Goal: Use online tool/utility: Utilize a website feature to perform a specific function

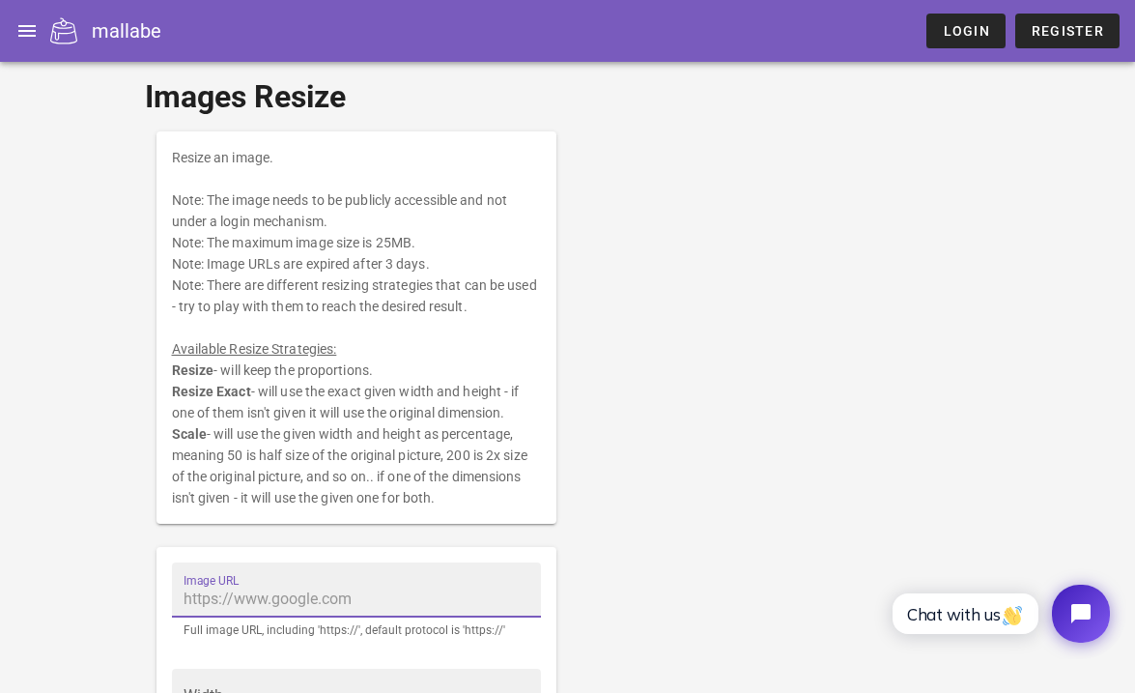
click at [345, 600] on input "Image URL" at bounding box center [357, 599] width 346 height 31
paste input "[URL][DOMAIN_NAME]"
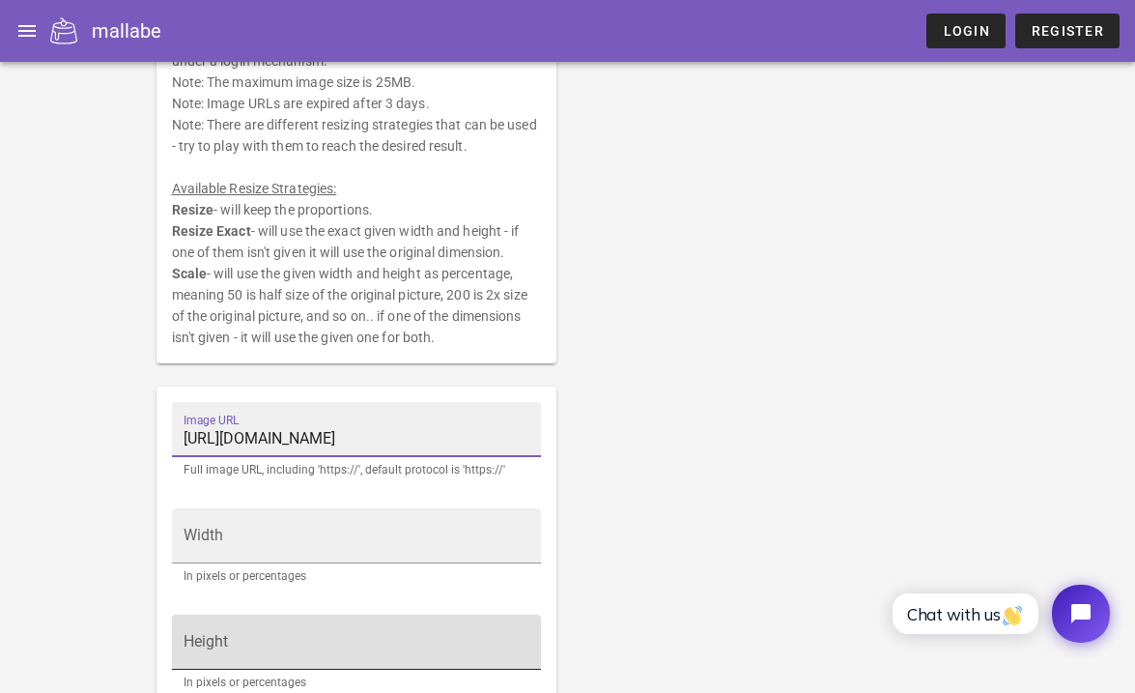
scroll to position [111, 0]
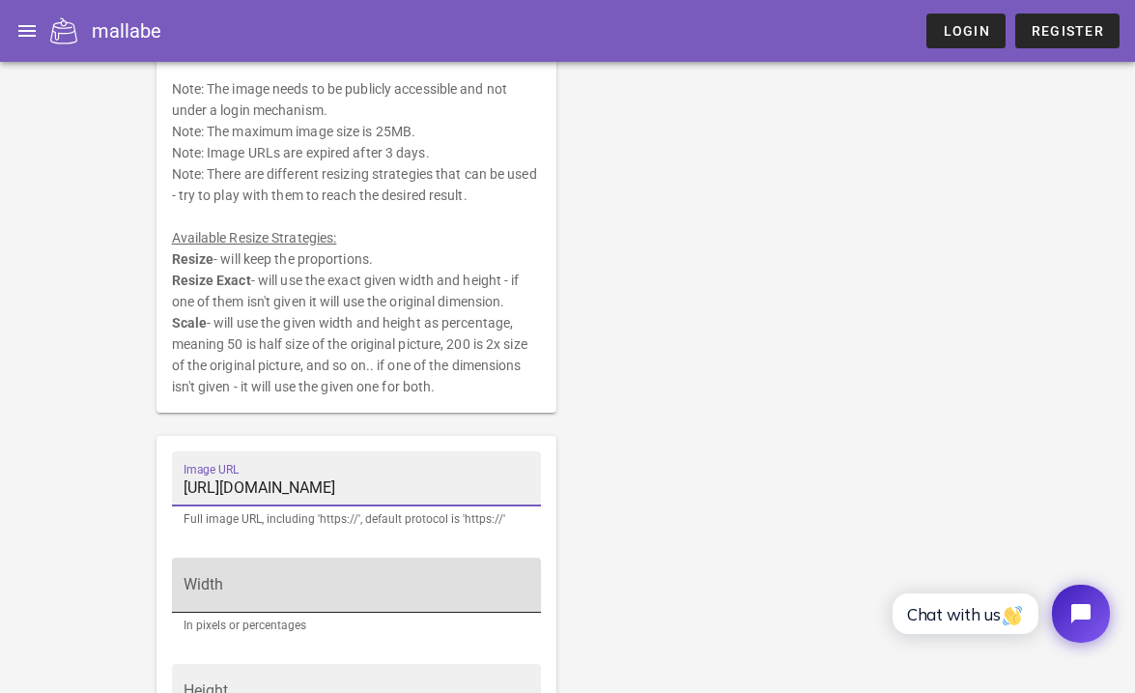
type input "[URL][DOMAIN_NAME]"
click at [409, 598] on input "Width" at bounding box center [357, 594] width 346 height 31
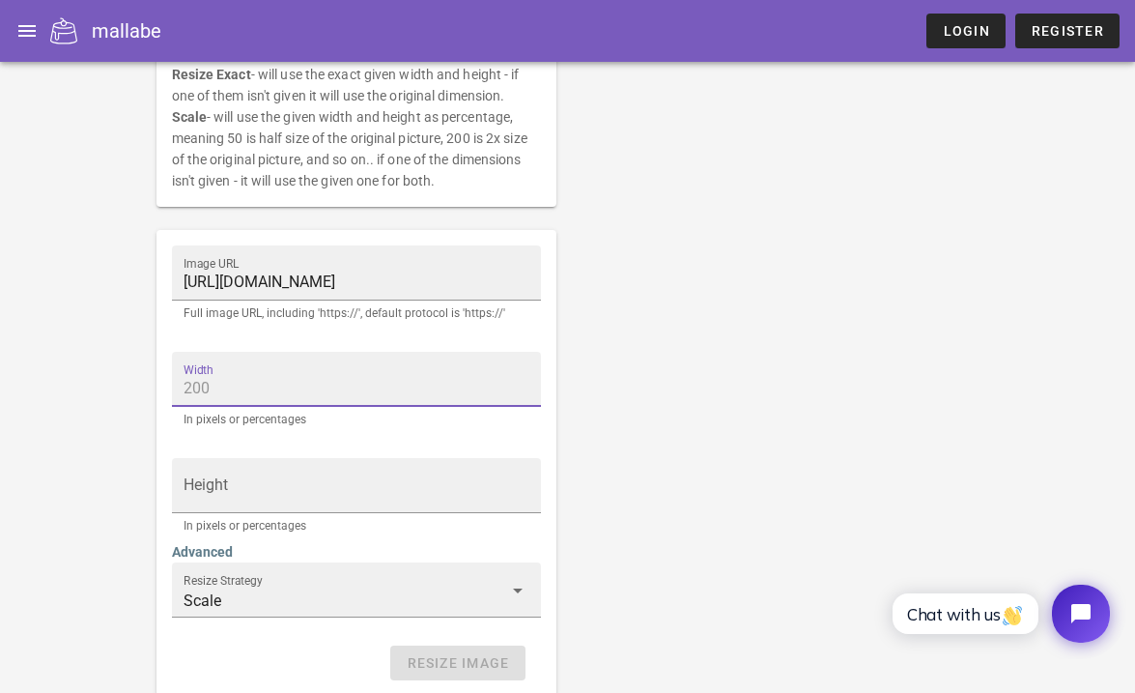
scroll to position [360, 0]
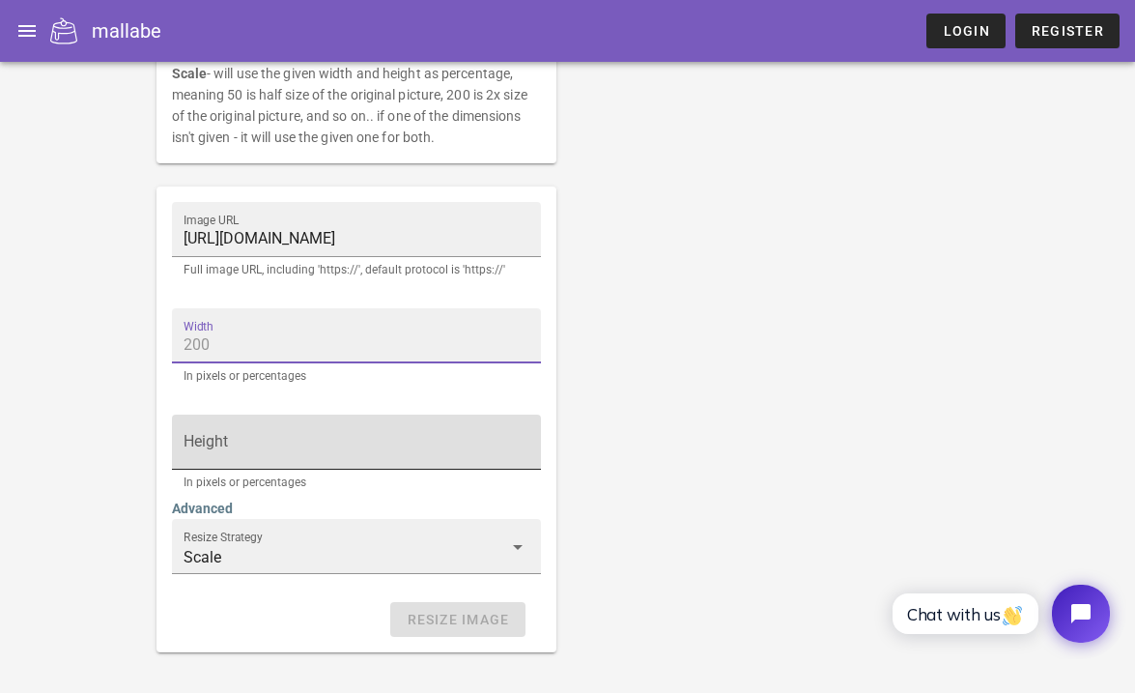
click at [370, 418] on div "Height" at bounding box center [357, 442] width 346 height 54
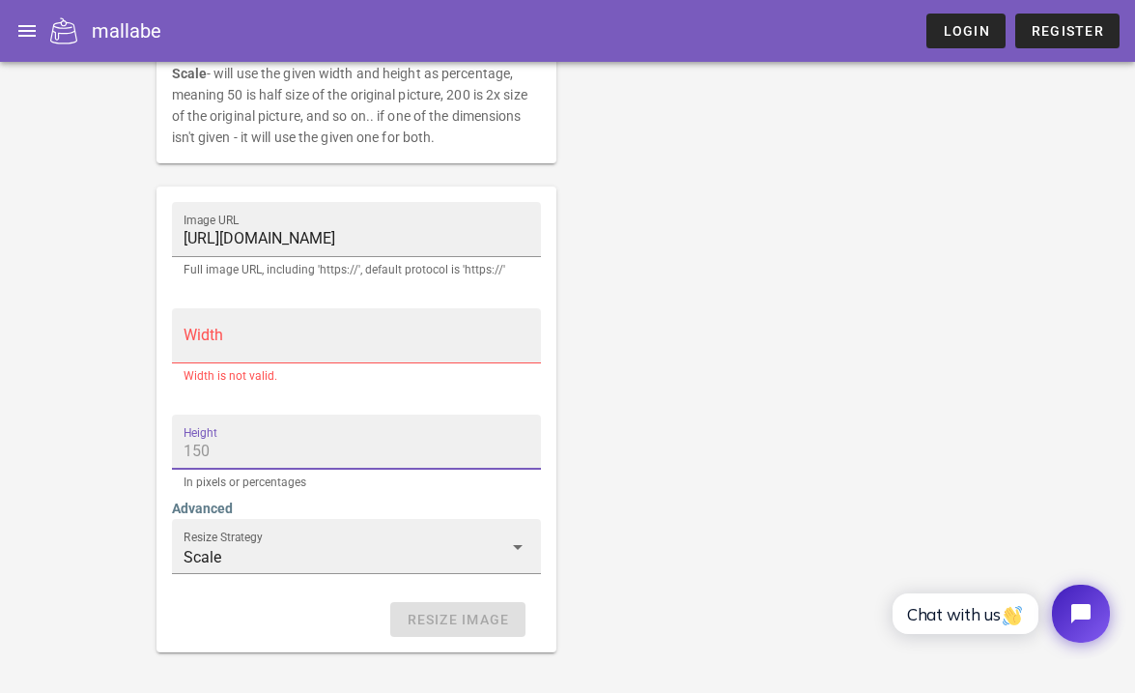
click at [404, 333] on input "Width" at bounding box center [357, 344] width 346 height 31
click at [374, 352] on input "Width" at bounding box center [357, 344] width 346 height 31
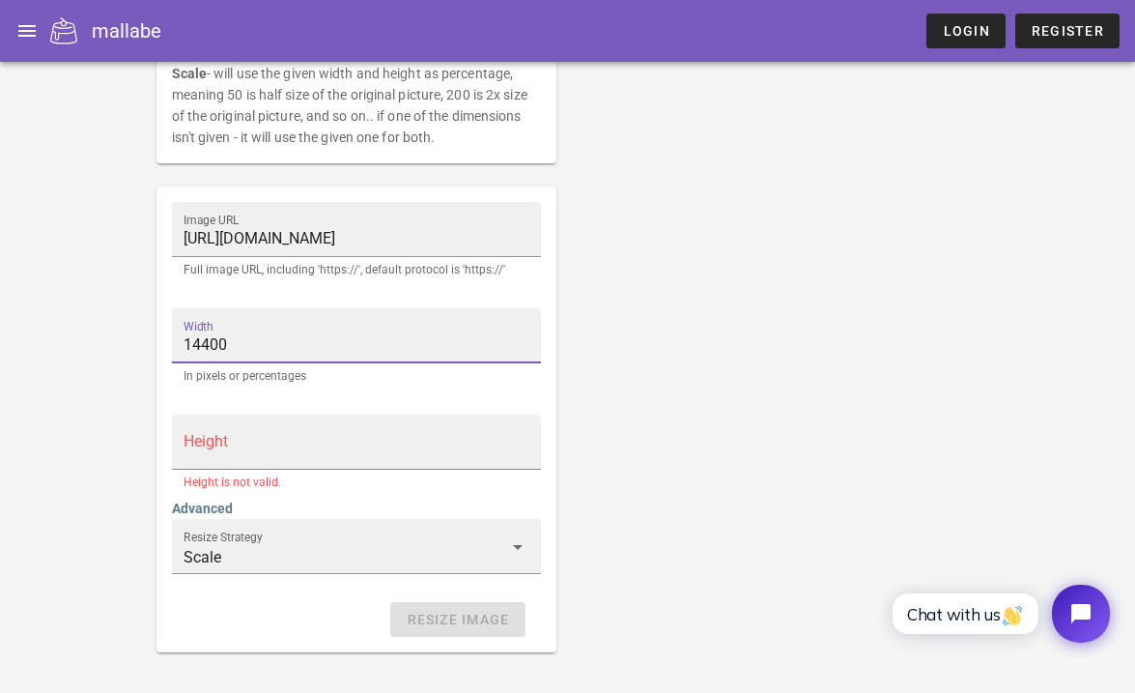
type input "14400"
click at [285, 436] on input "Height" at bounding box center [357, 451] width 346 height 31
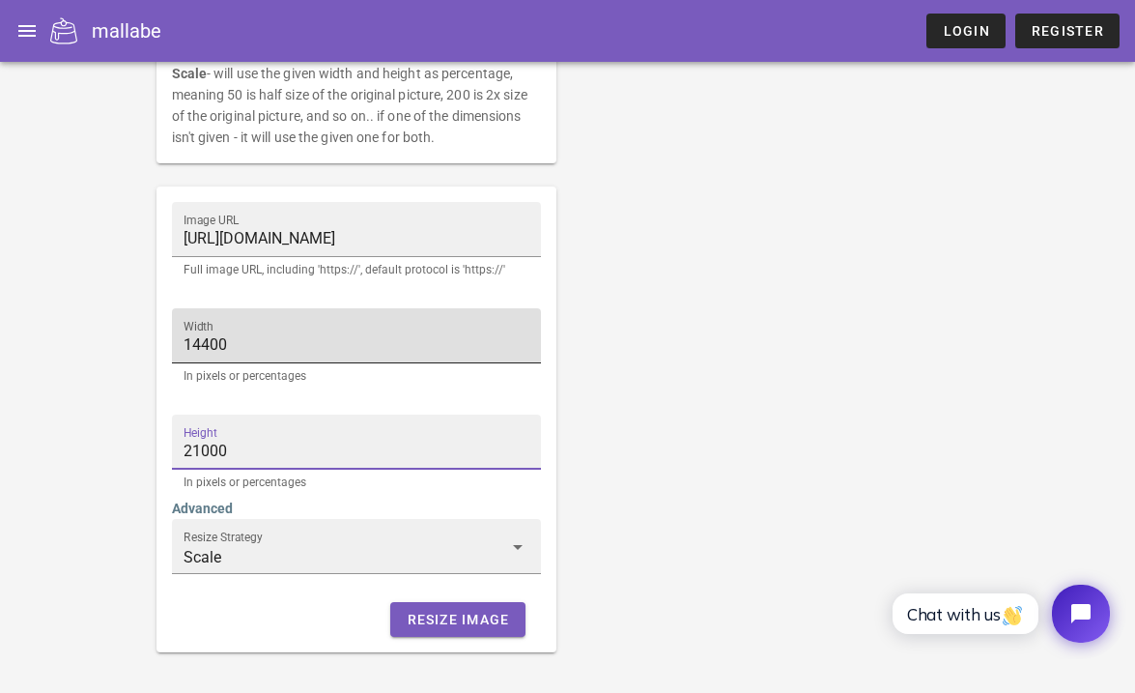
type input "21000"
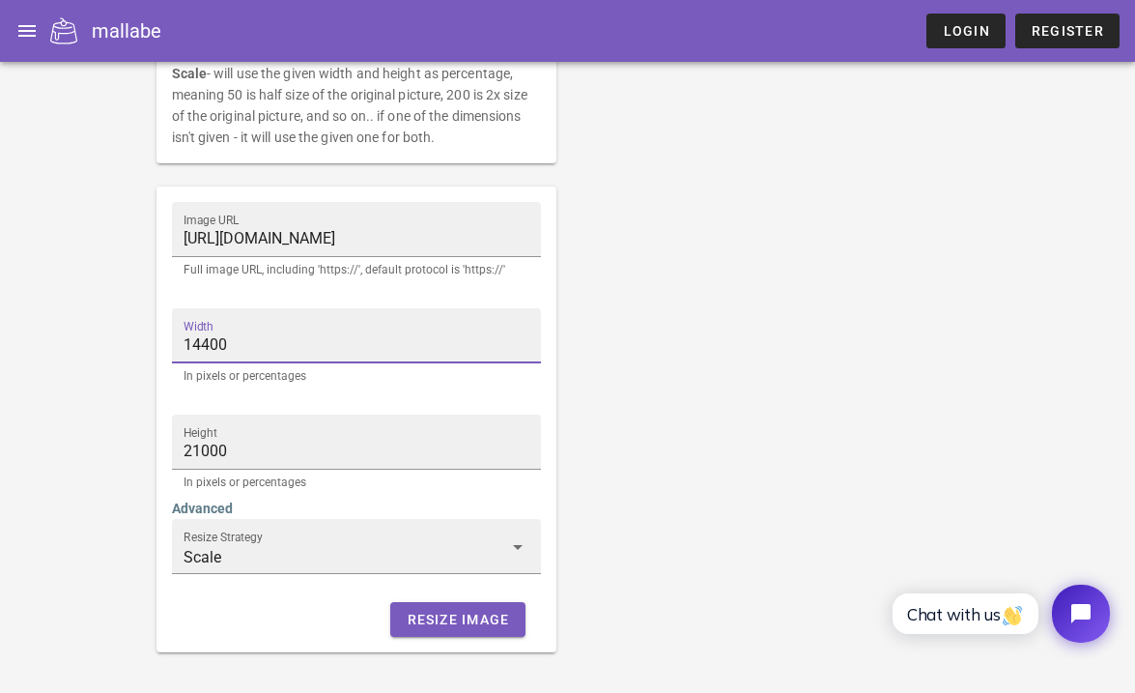
drag, startPoint x: 250, startPoint y: 343, endPoint x: 166, endPoint y: 344, distance: 84.1
click at [166, 344] on div "Width 14400 In pixels or percentages" at bounding box center [356, 350] width 392 height 106
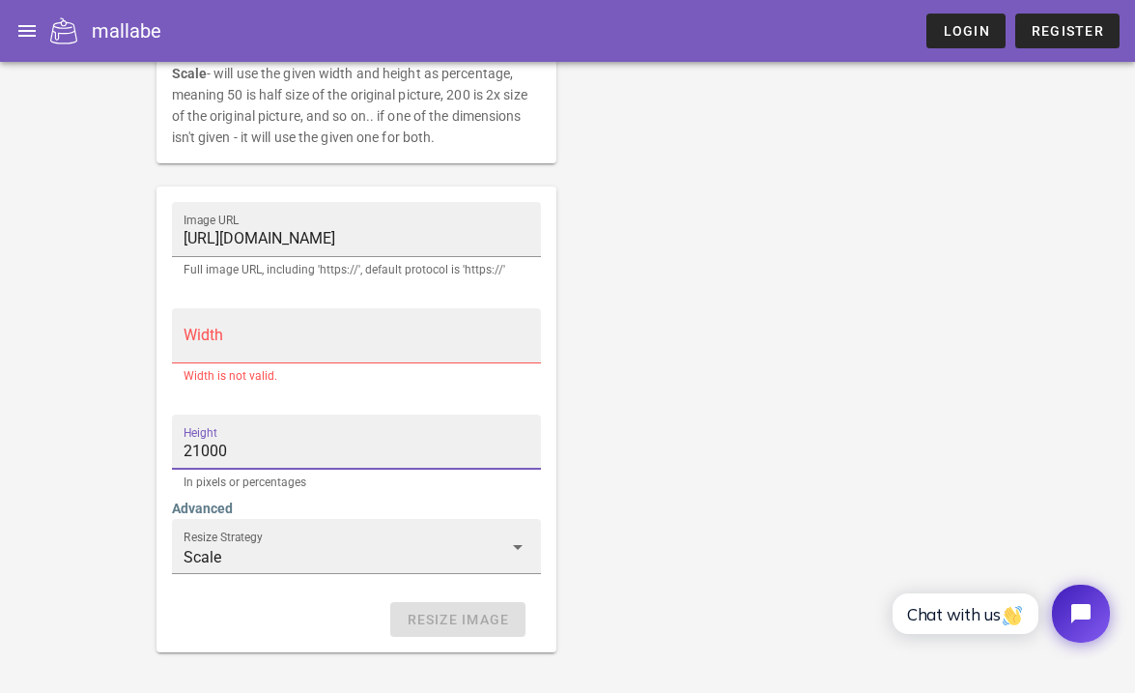
drag, startPoint x: 268, startPoint y: 444, endPoint x: 163, endPoint y: 446, distance: 104.4
click at [163, 448] on div "Height 21000 In pixels or percentages" at bounding box center [356, 456] width 392 height 106
paste input "144"
type input "14400"
click at [202, 353] on input "Width" at bounding box center [357, 344] width 346 height 31
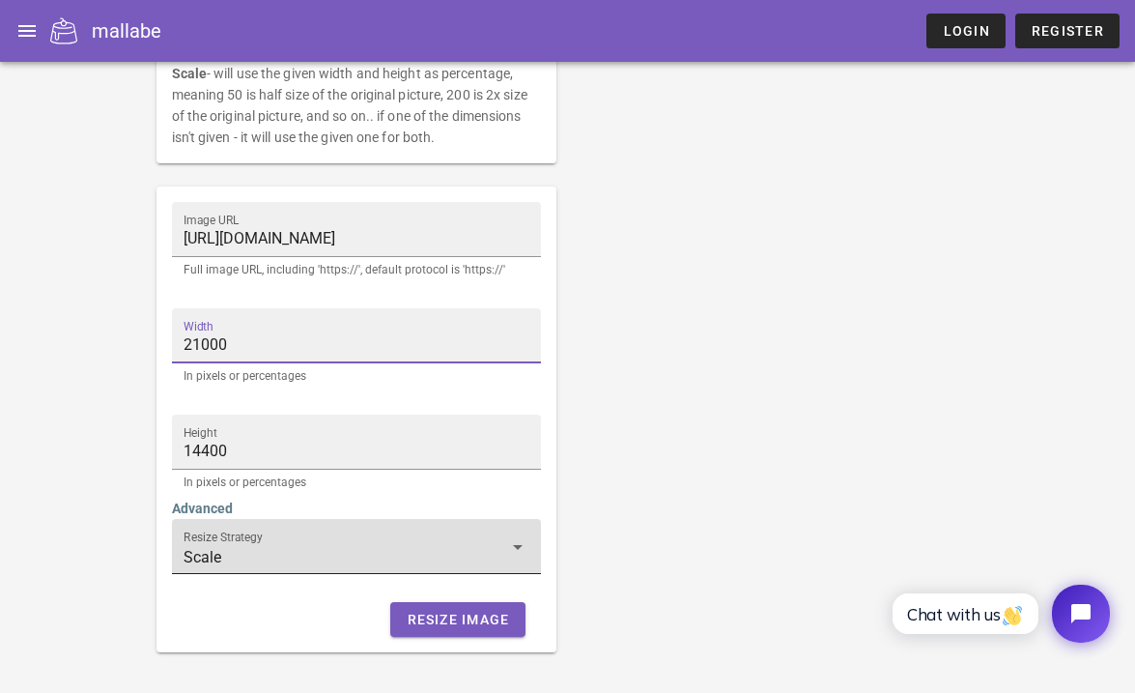
type input "21000"
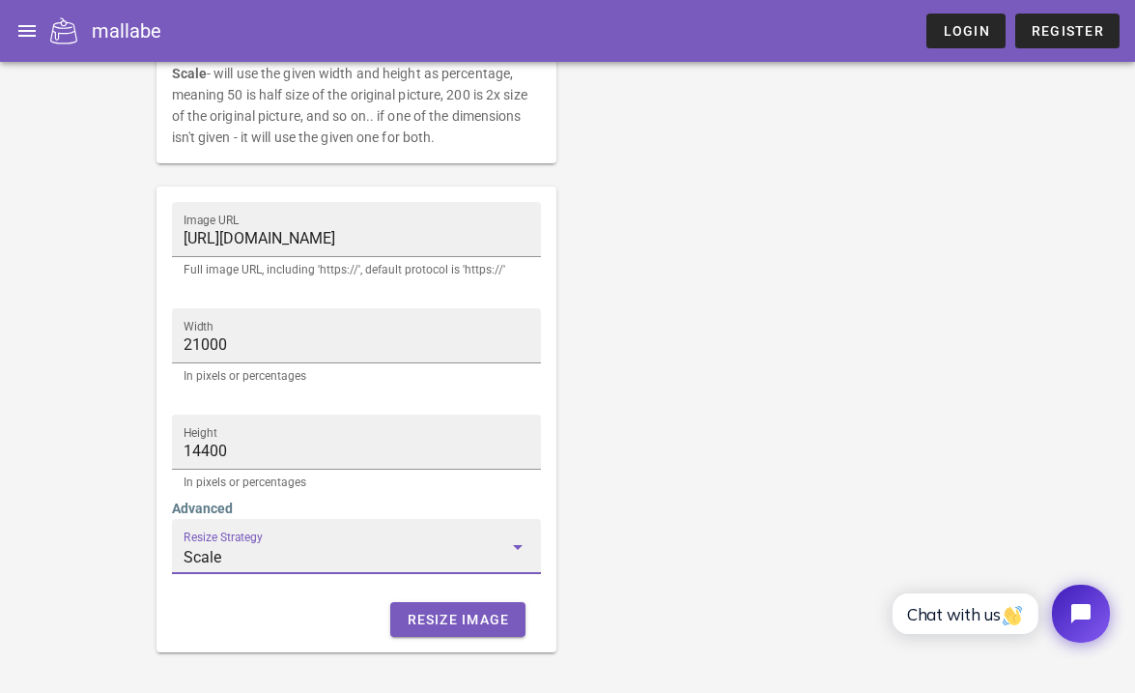
click at [269, 566] on input "Scale" at bounding box center [343, 557] width 319 height 31
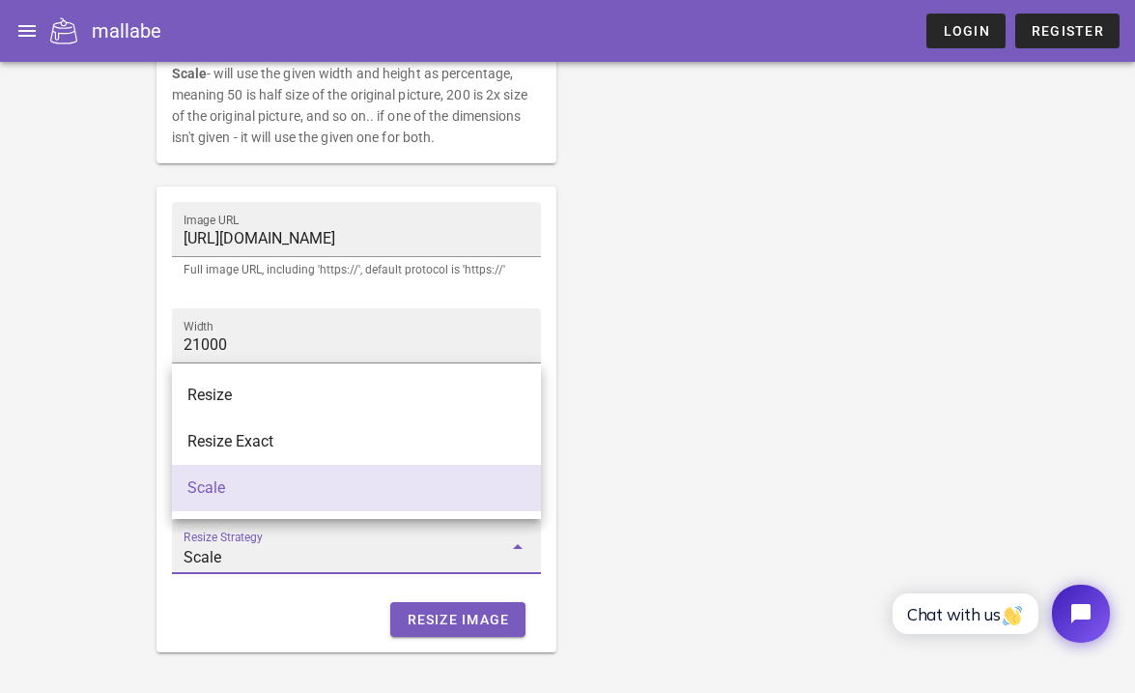
click at [252, 615] on div "Resize Image" at bounding box center [356, 619] width 369 height 35
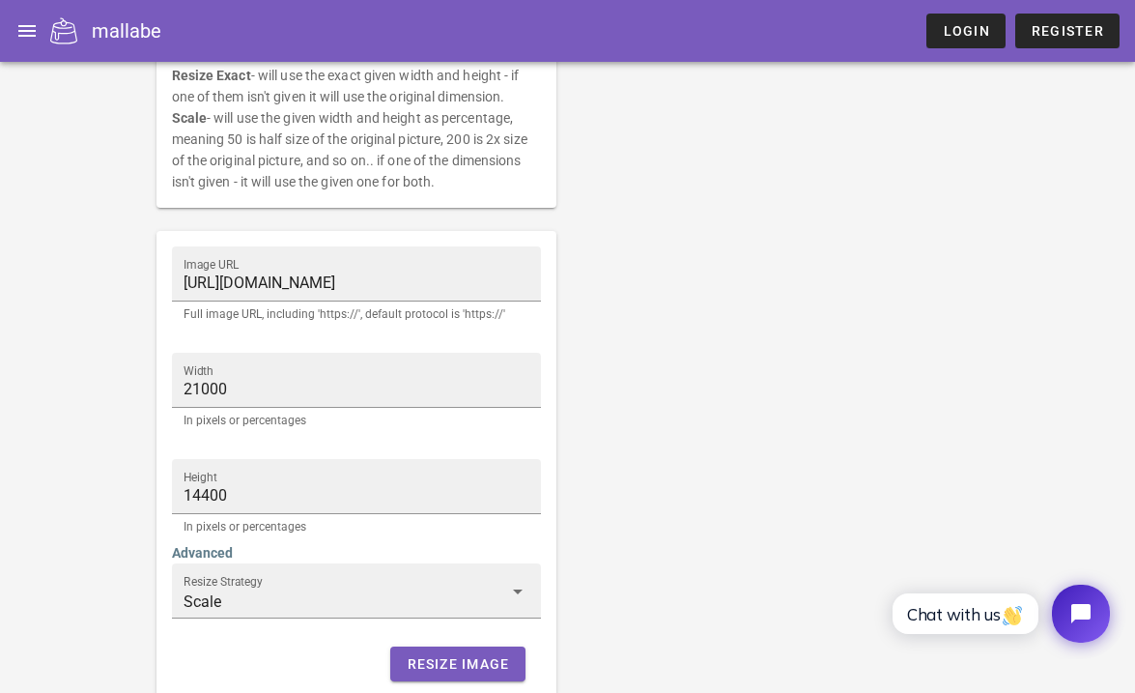
scroll to position [428, 0]
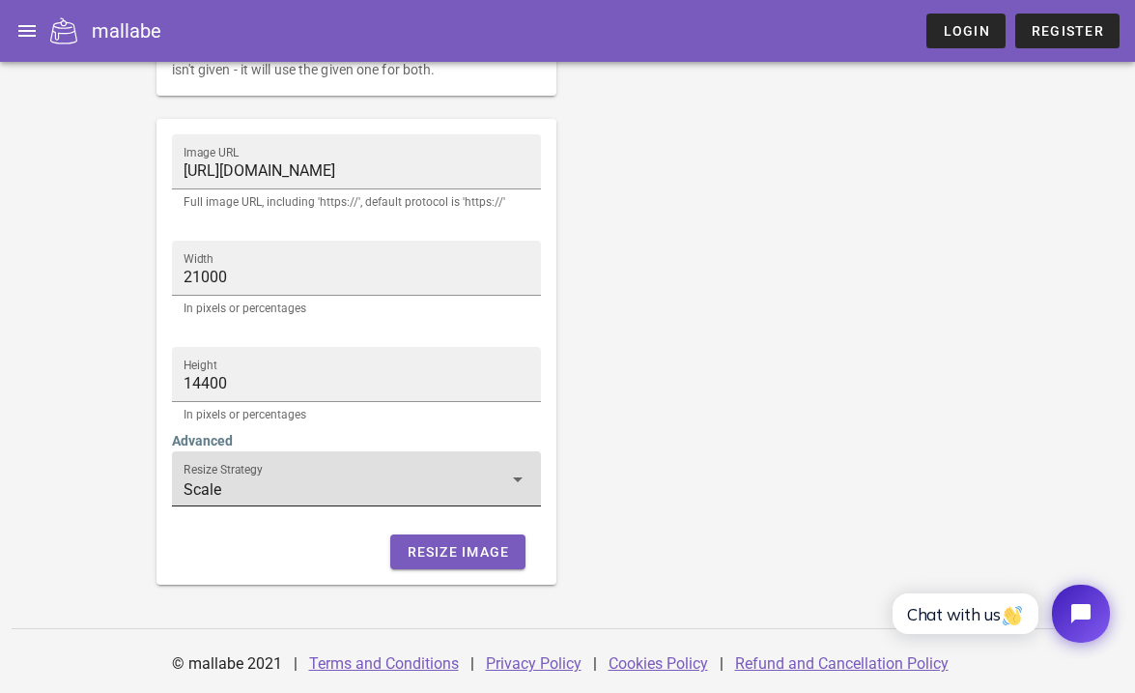
click at [358, 487] on input "Scale" at bounding box center [343, 489] width 319 height 31
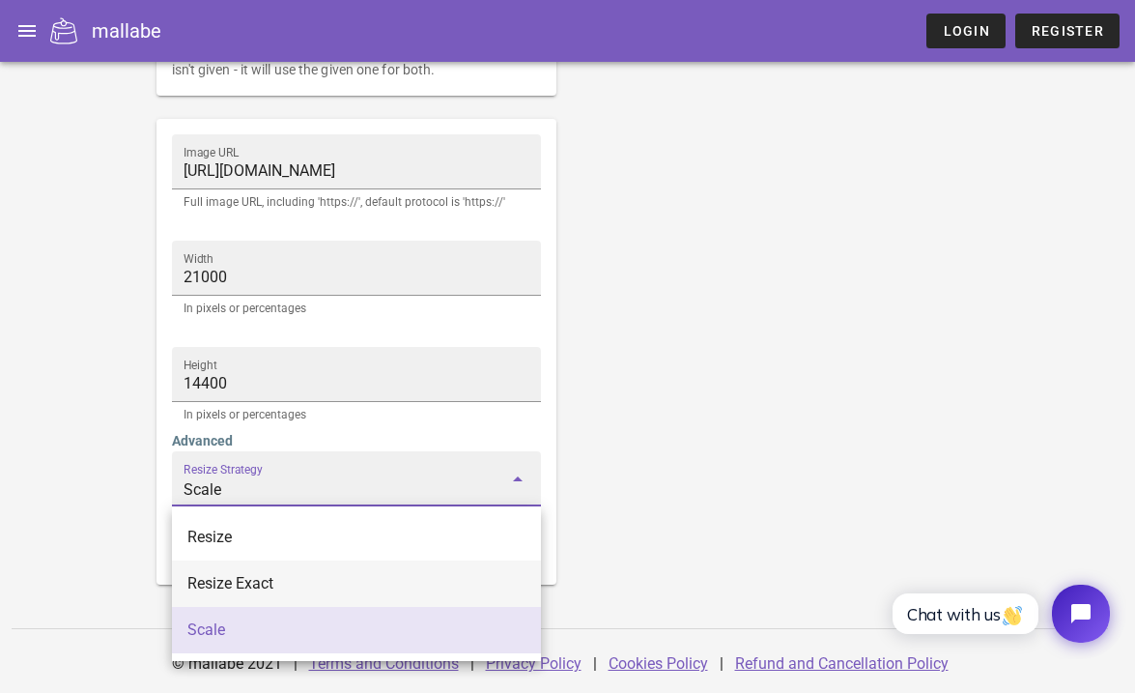
click at [295, 582] on div "Resize Exact" at bounding box center [356, 583] width 338 height 18
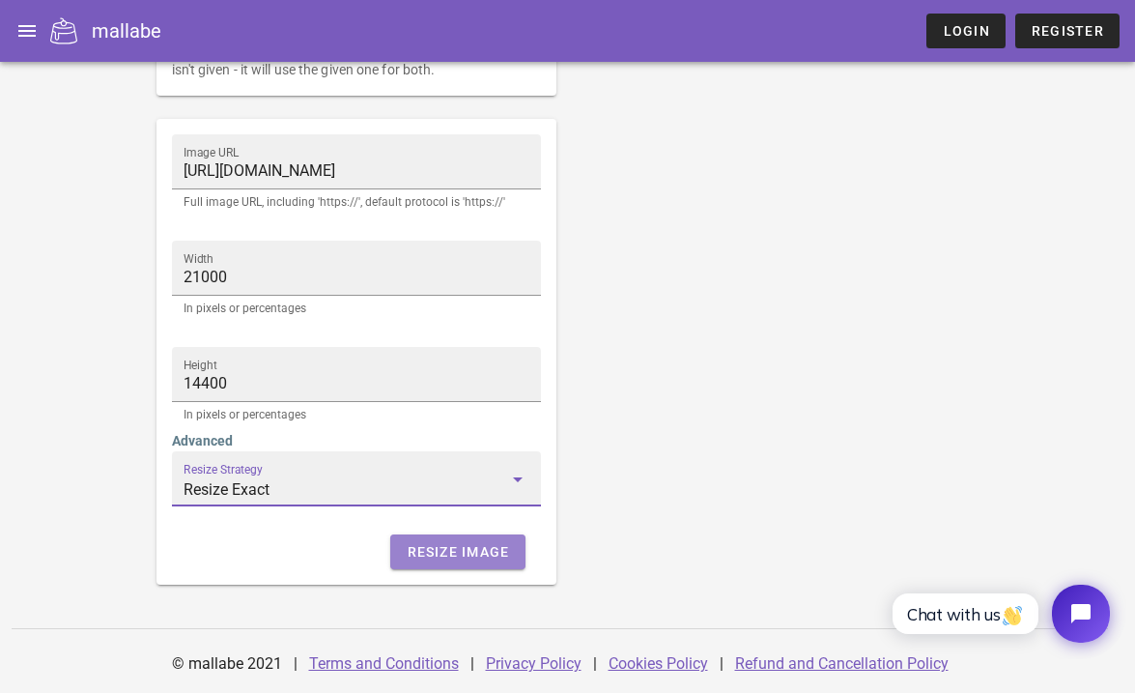
click at [483, 550] on span "Resize Image" at bounding box center [457, 551] width 103 height 15
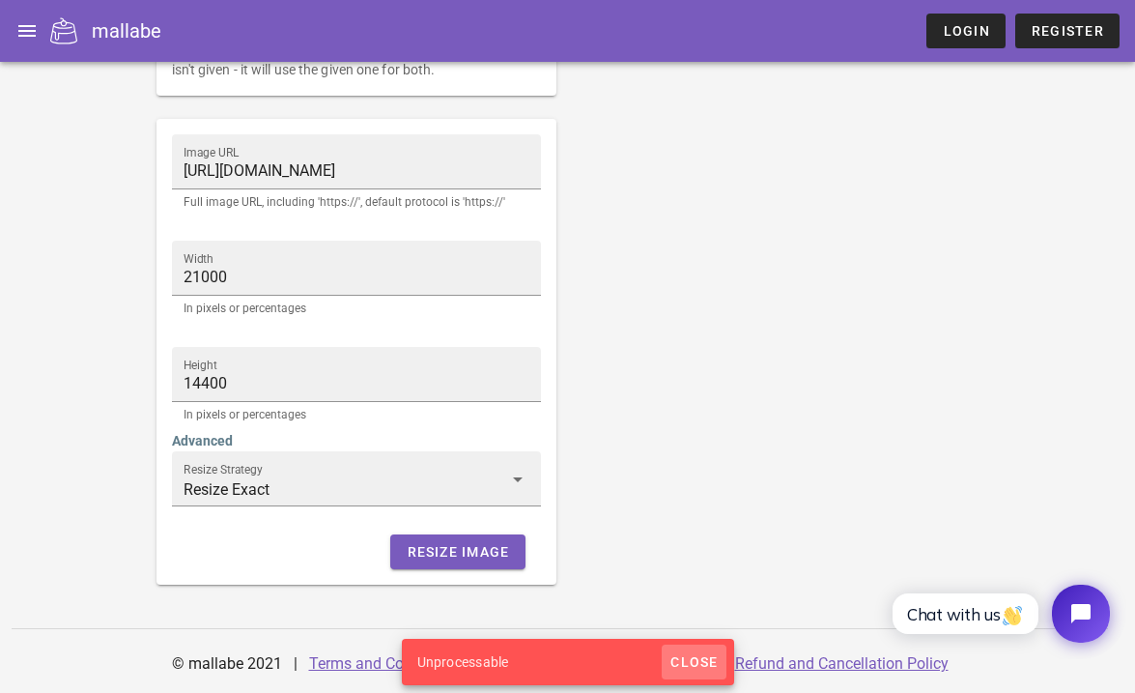
click at [697, 668] on span "Close" at bounding box center [694, 661] width 48 height 15
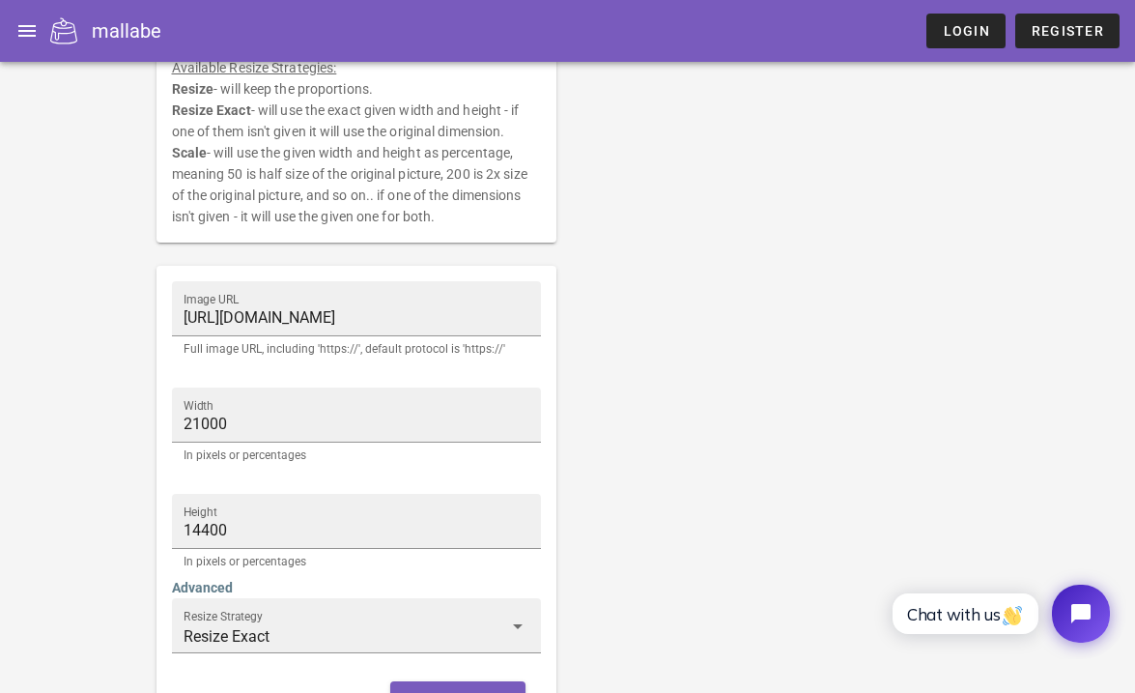
scroll to position [369, 0]
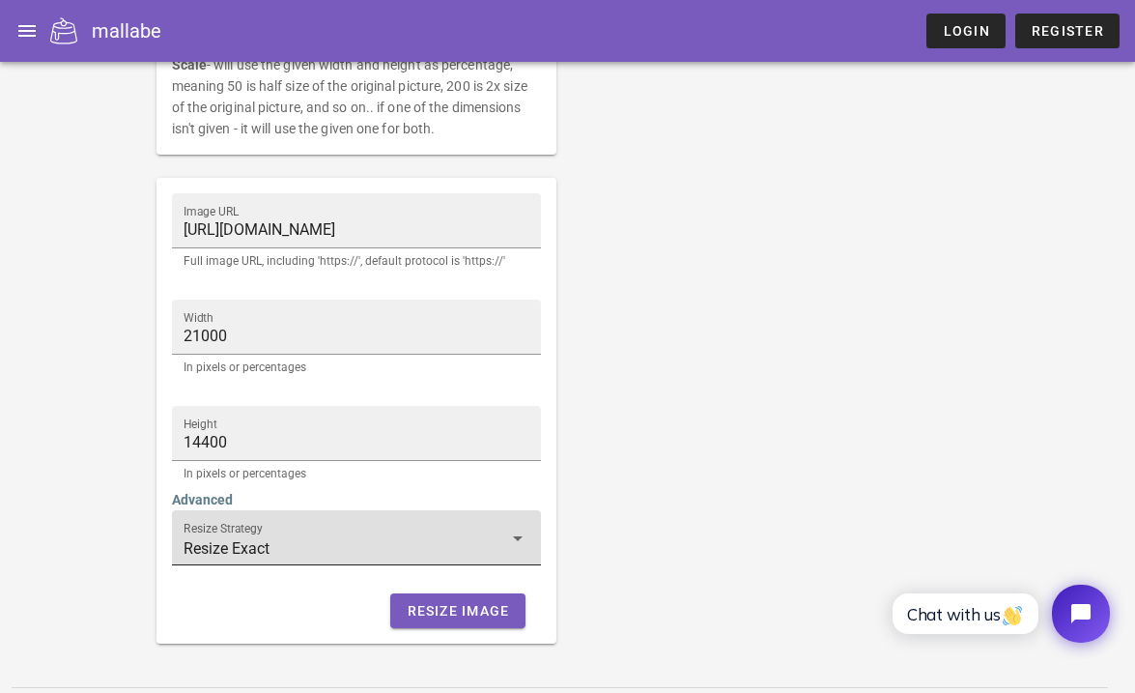
click at [509, 539] on icon at bounding box center [517, 538] width 23 height 23
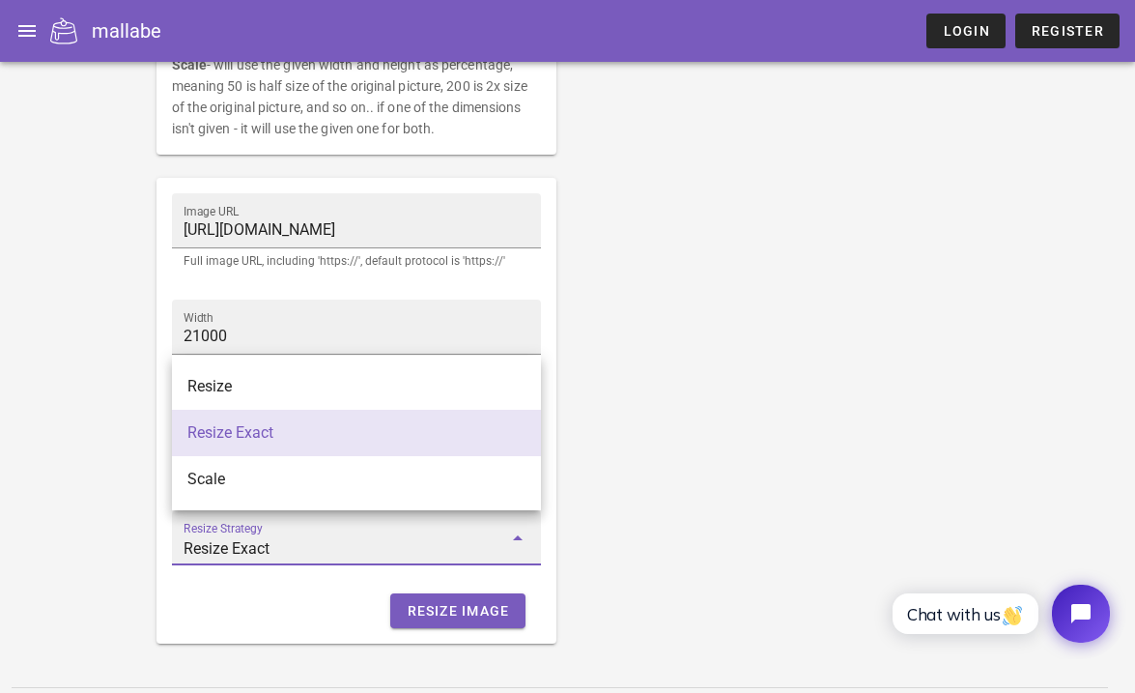
click at [466, 398] on div "Resize" at bounding box center [356, 386] width 338 height 42
type input "Resize"
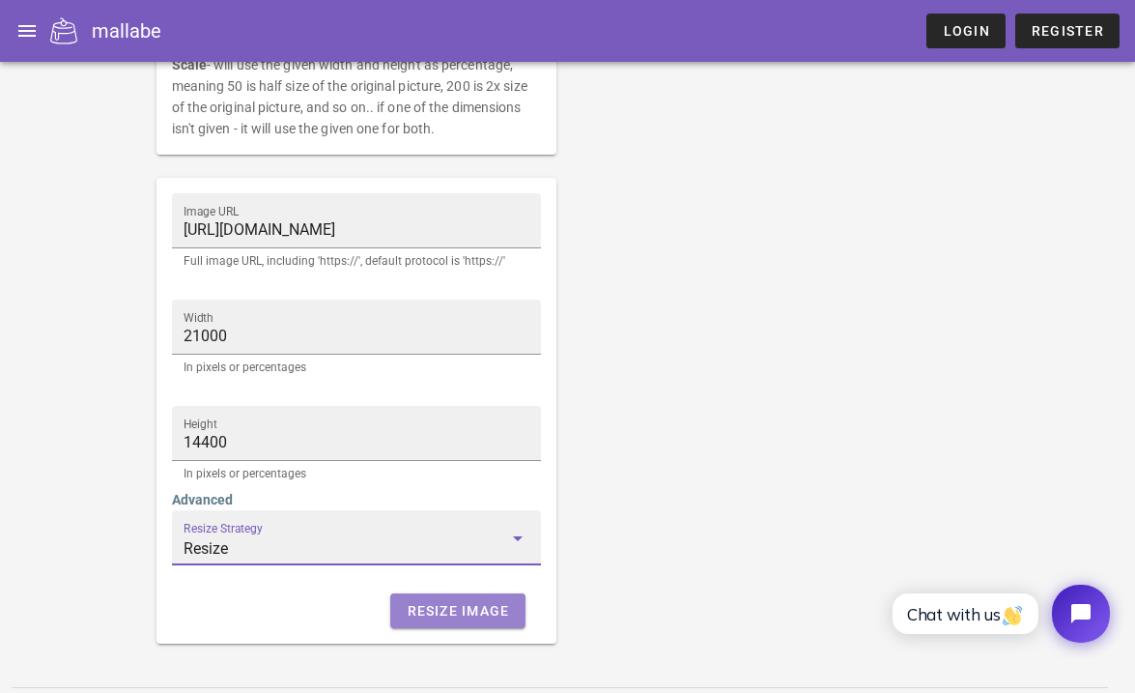
click at [467, 615] on span "Resize Image" at bounding box center [457, 610] width 103 height 15
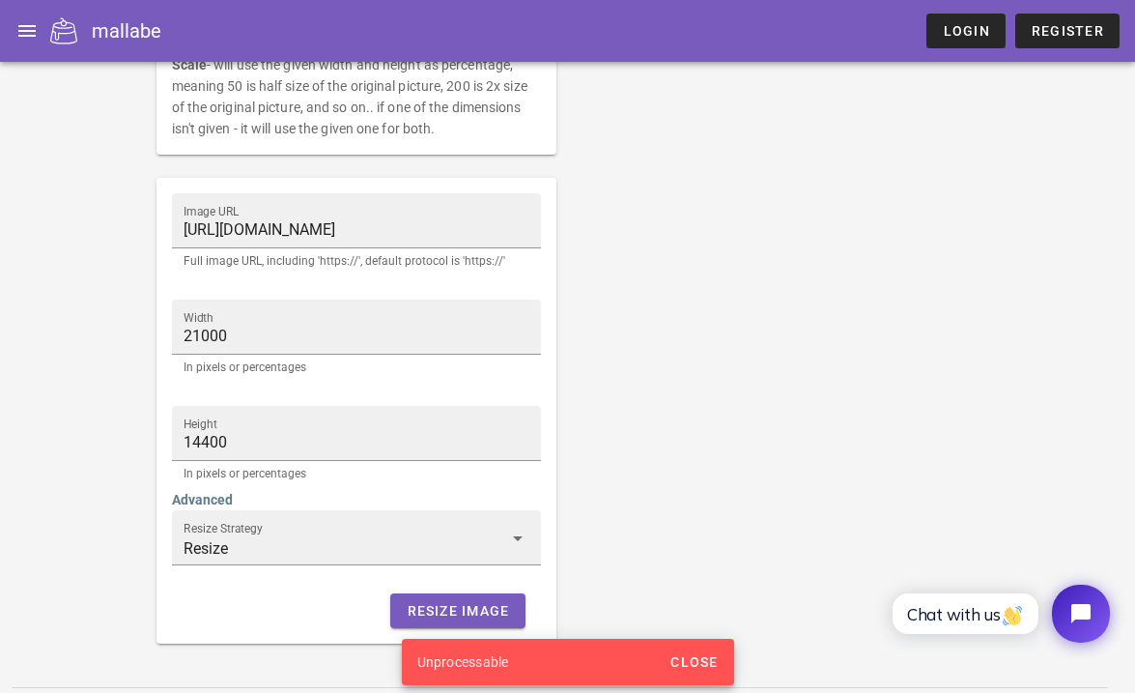
click at [700, 551] on div "Resize an image. Note: The image needs to be publicly accessible and not under …" at bounding box center [568, 203] width 846 height 904
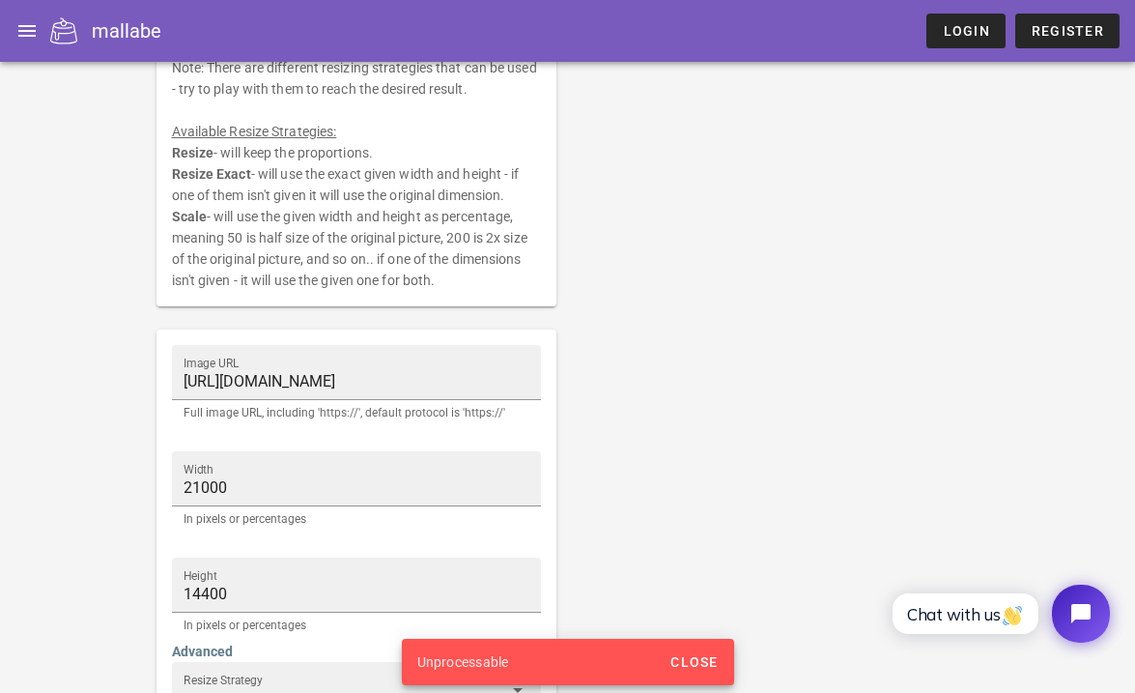
scroll to position [214, 0]
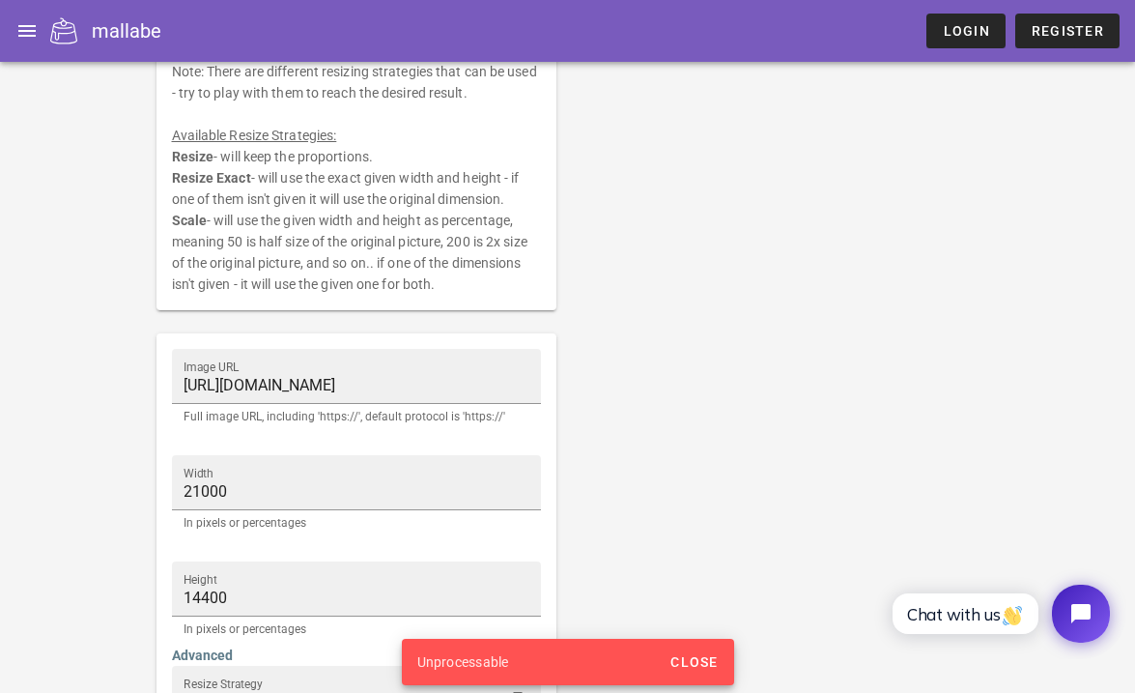
click at [700, 551] on div "Resize an image. Note: The image needs to be publicly accessible and not under …" at bounding box center [568, 358] width 846 height 904
click at [711, 664] on span "Close" at bounding box center [694, 661] width 48 height 15
